Goal: Task Accomplishment & Management: Use online tool/utility

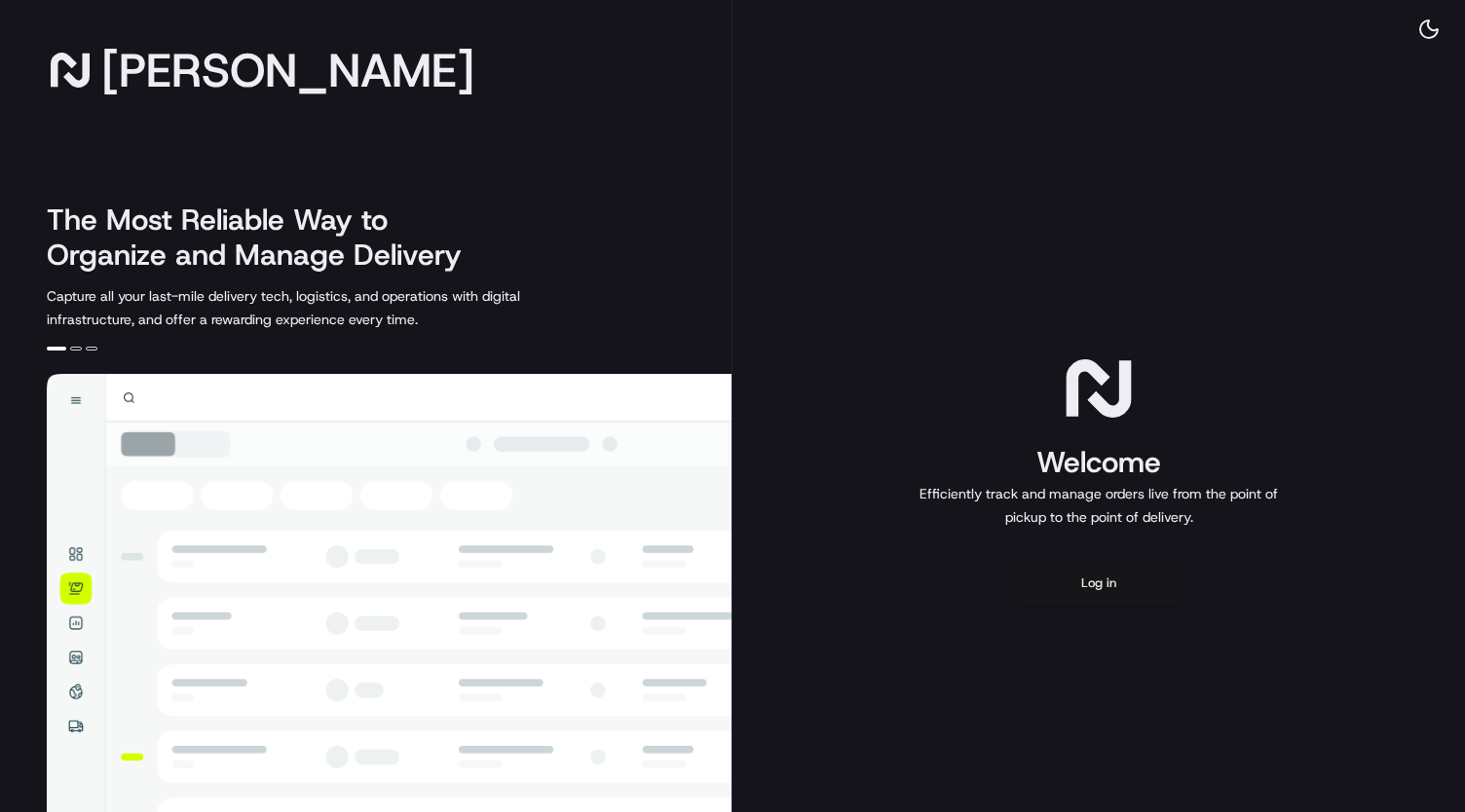
click at [1107, 581] on button "Log in" at bounding box center [1099, 583] width 156 height 47
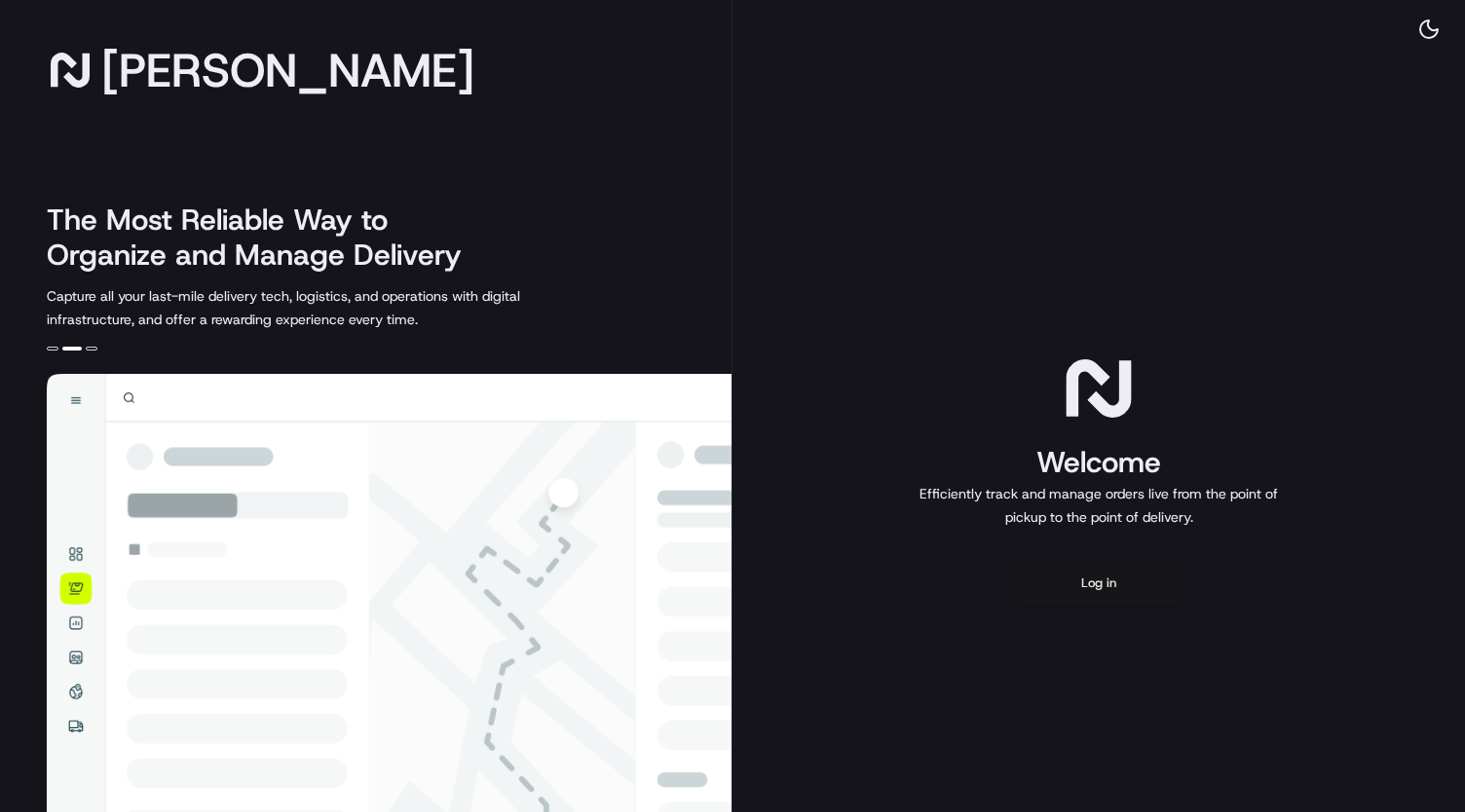
click at [1104, 573] on button "Log in" at bounding box center [1099, 583] width 156 height 47
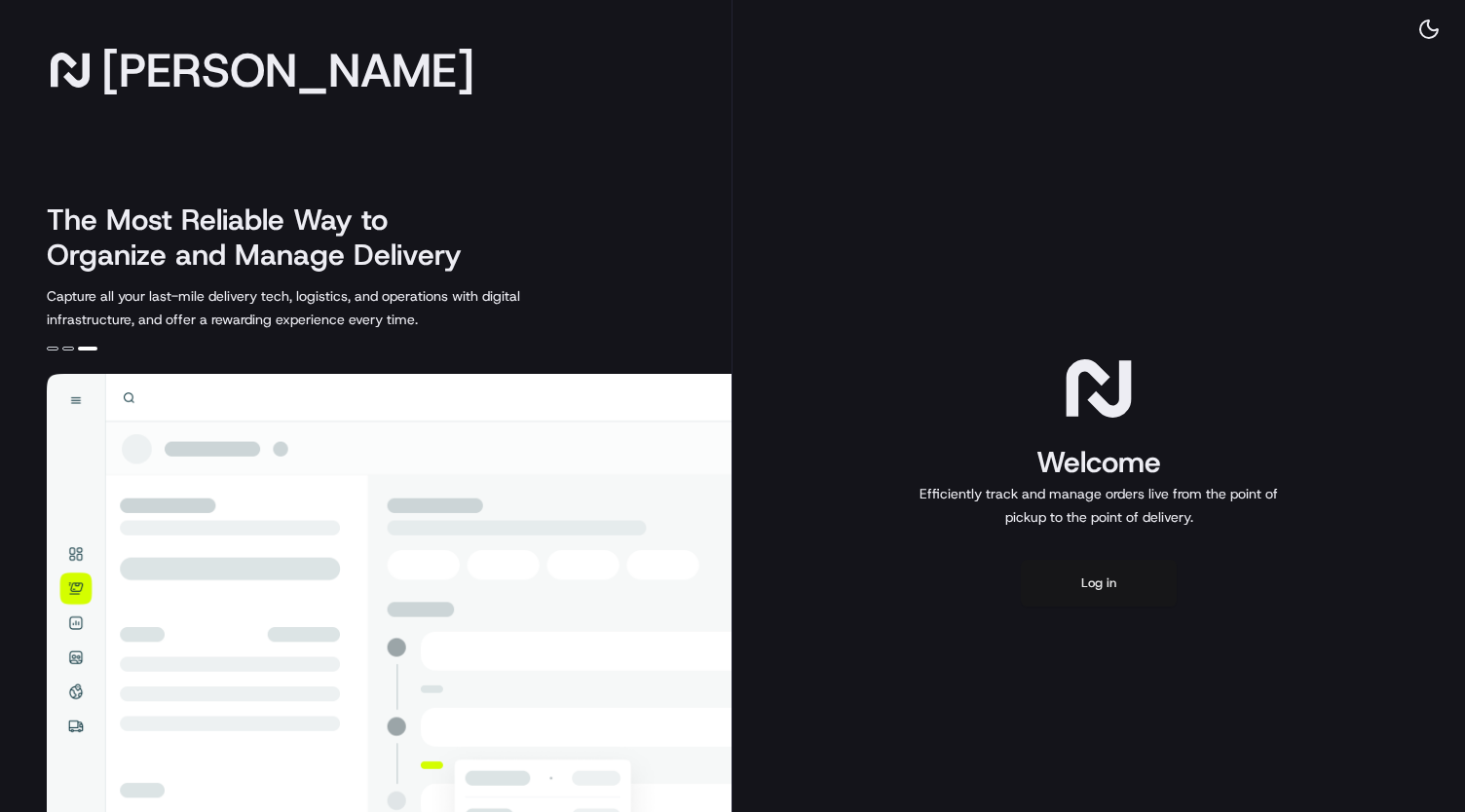
click at [1097, 577] on button "Log in" at bounding box center [1099, 583] width 156 height 47
